Goal: Use online tool/utility: Utilize a website feature to perform a specific function

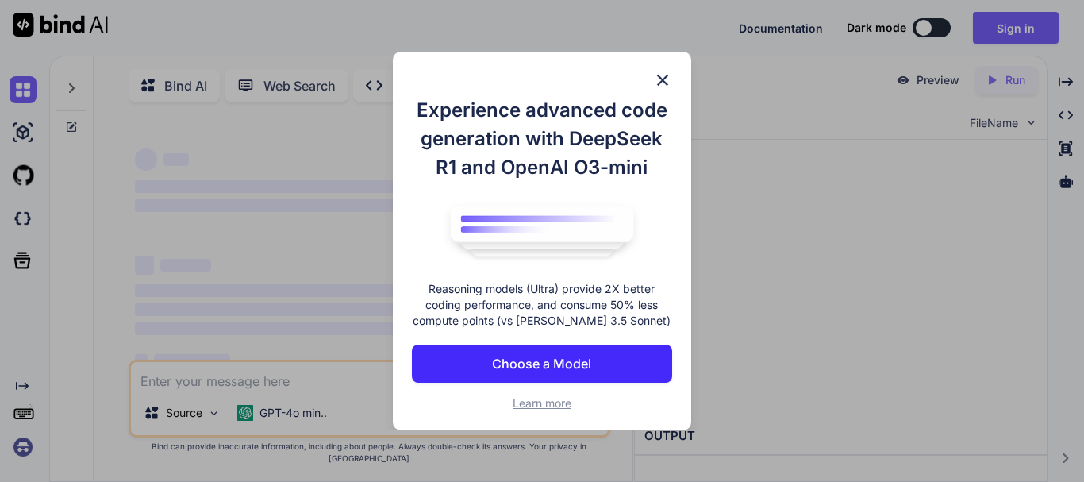
click at [658, 79] on img at bounding box center [662, 80] width 19 height 19
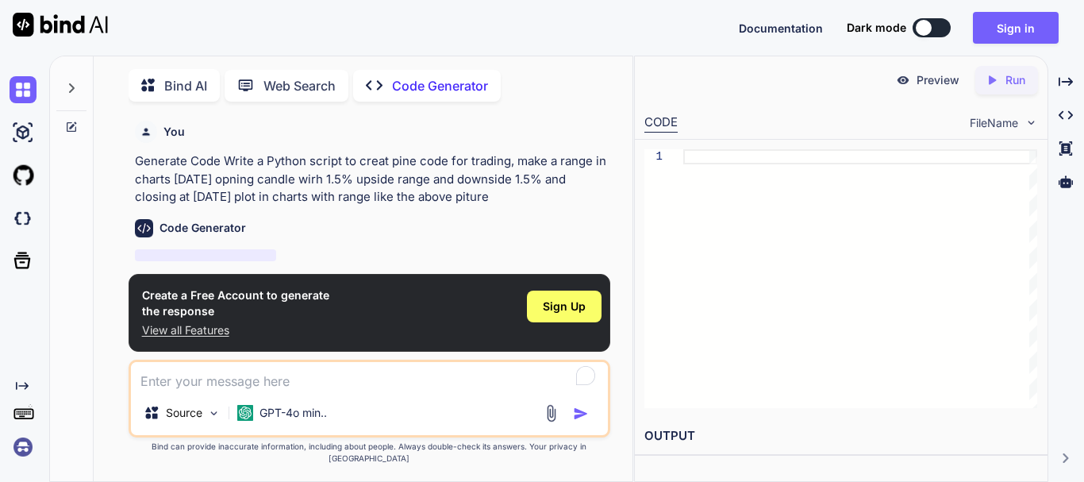
scroll to position [6, 0]
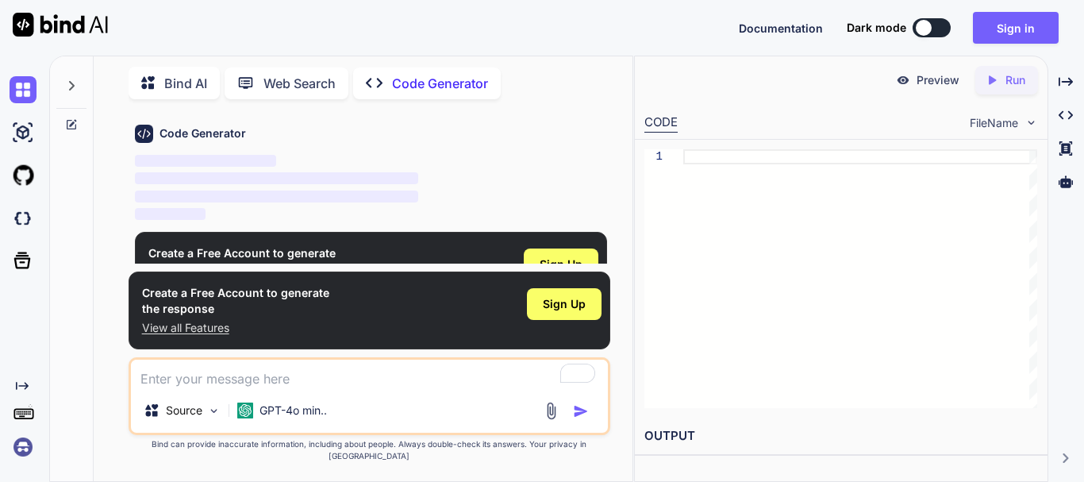
type textarea "x"
click at [998, 83] on icon "Created with Pixso." at bounding box center [995, 80] width 21 height 14
click at [233, 388] on textarea "To enrich screen reader interactions, please activate Accessibility in Grammarl…" at bounding box center [369, 373] width 477 height 29
paste textarea "creat pine code for trading, make a range in charts [DATE] opning candle wirh 1…"
type textarea "creat pine code for trading, make a range in charts [DATE] opning candle wirh 1…"
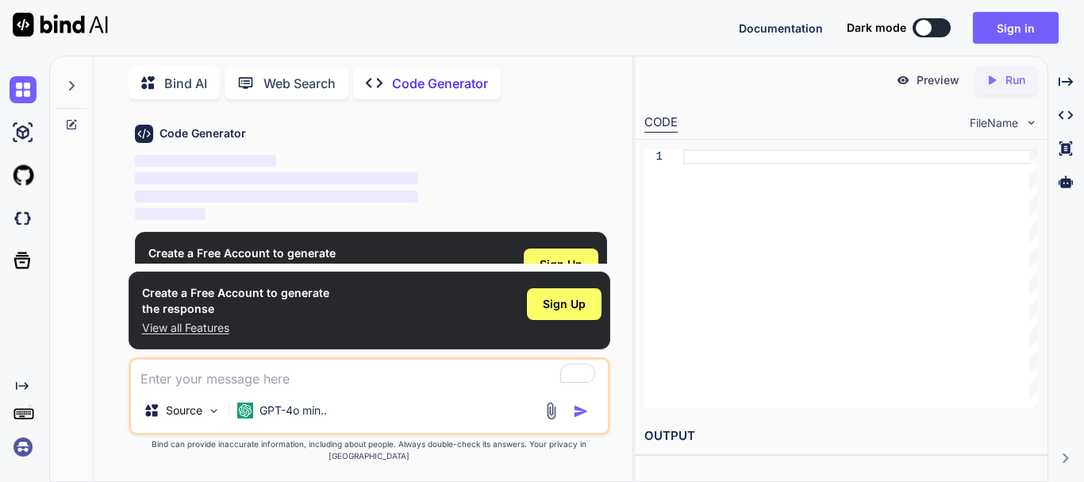
type textarea "x"
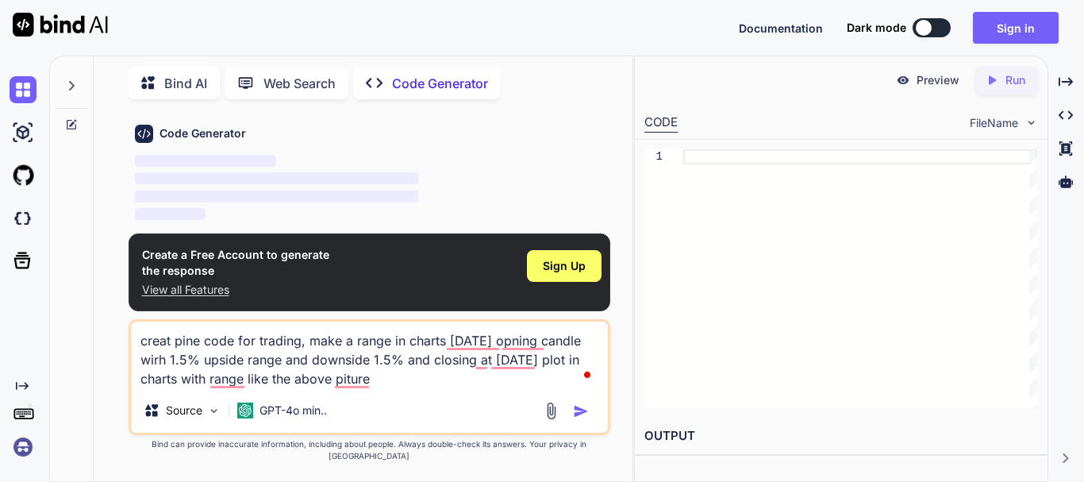
type textarea "creat pine code for trading, make a range in charts [DATE] opning candle wirh 1…"
click at [583, 419] on img "button" at bounding box center [581, 411] width 16 height 16
click at [574, 419] on img "button" at bounding box center [581, 411] width 16 height 16
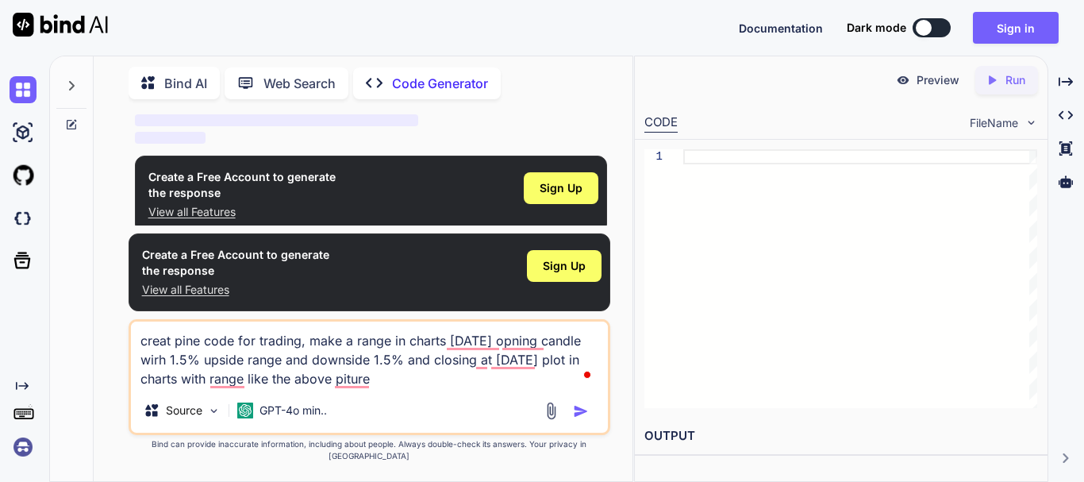
scroll to position [172, 0]
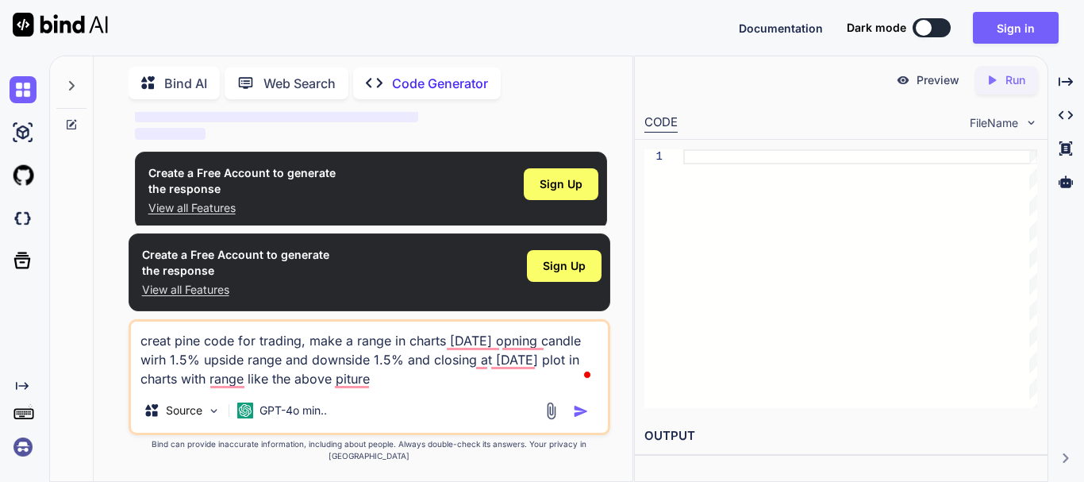
click at [577, 419] on img "button" at bounding box center [581, 411] width 16 height 16
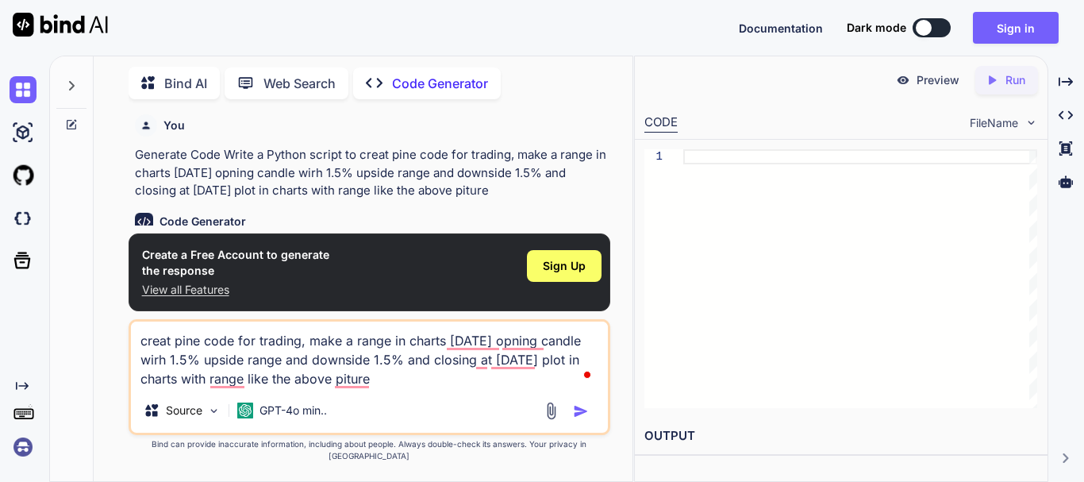
scroll to position [0, 0]
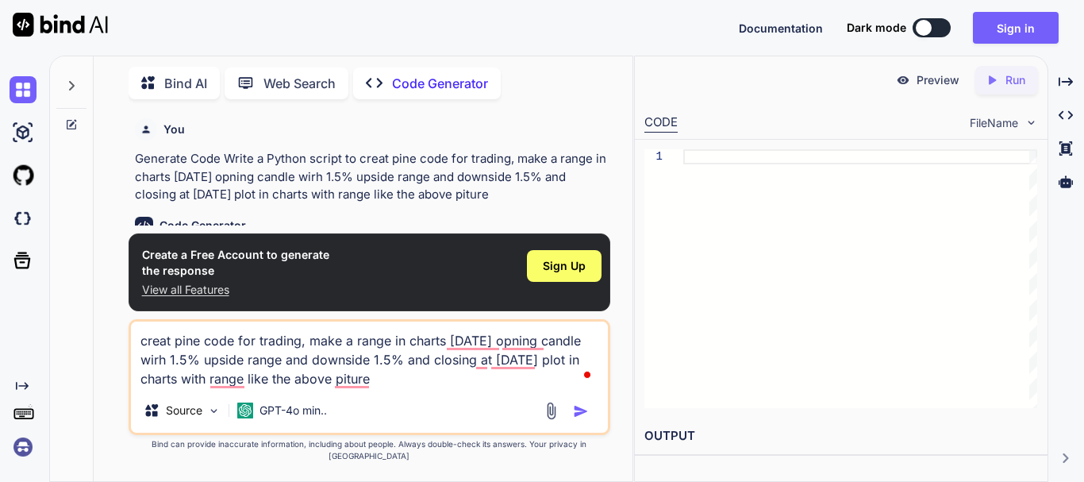
type textarea "x"
